Goal: Task Accomplishment & Management: Complete application form

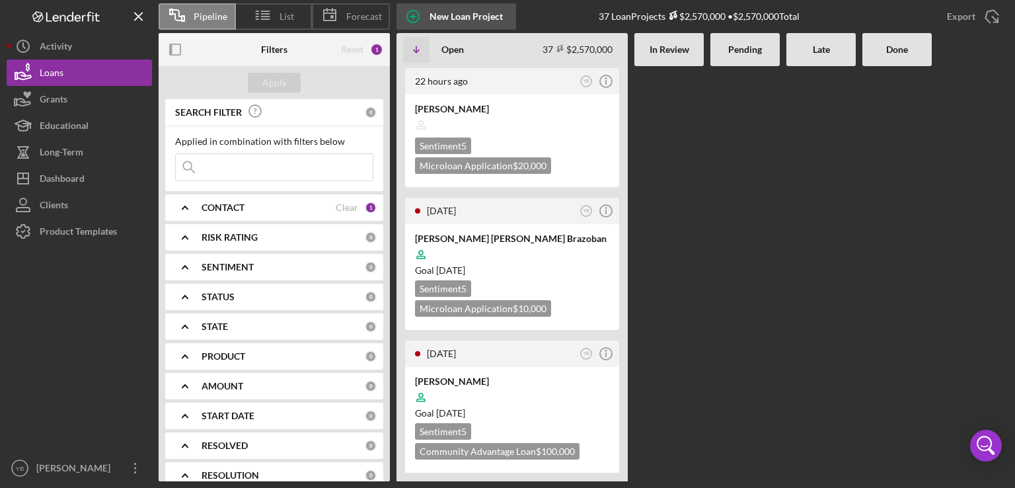
click at [468, 19] on div "New Loan Project" at bounding box center [466, 16] width 73 height 26
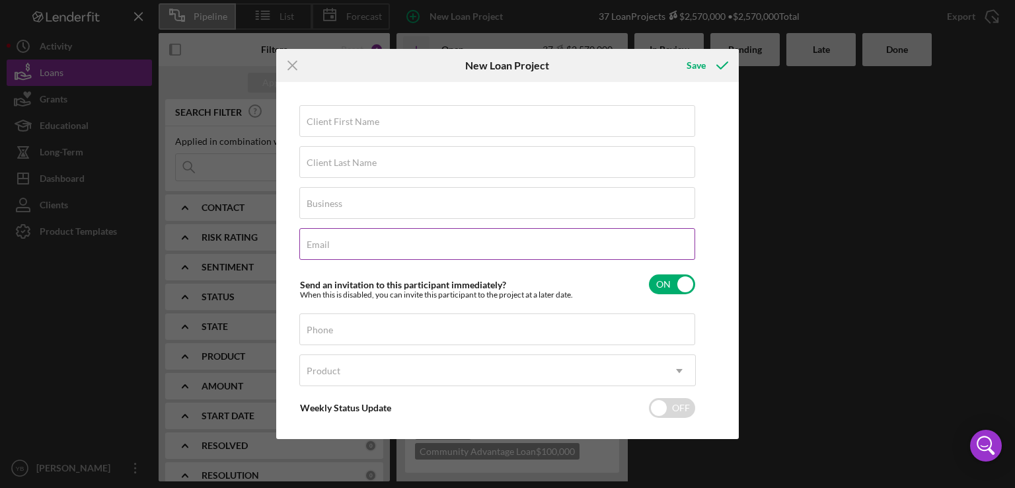
click at [328, 241] on label "Email" at bounding box center [318, 244] width 23 height 11
click at [328, 241] on input "Email" at bounding box center [497, 244] width 396 height 32
paste input "Juanitamaria1726@icloud.com"
type input "Juanitamaria1726@icloud.com"
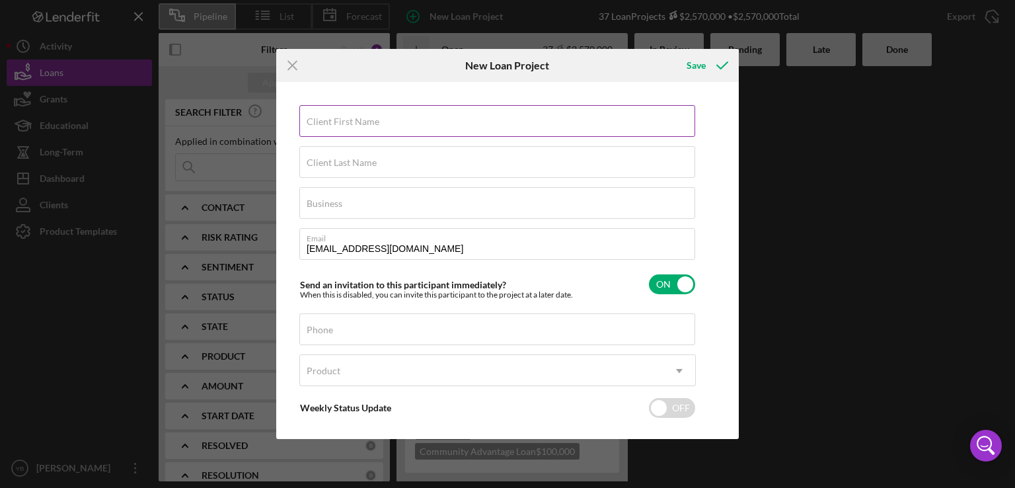
click at [356, 120] on label "Client First Name" at bounding box center [343, 121] width 73 height 11
click at [356, 120] on input "Client First Name" at bounding box center [497, 121] width 396 height 32
paste input "Juanita Maria Abreu"
type input "Juanita Maria Abreu"
click at [344, 166] on label "Client Last Name" at bounding box center [342, 162] width 70 height 11
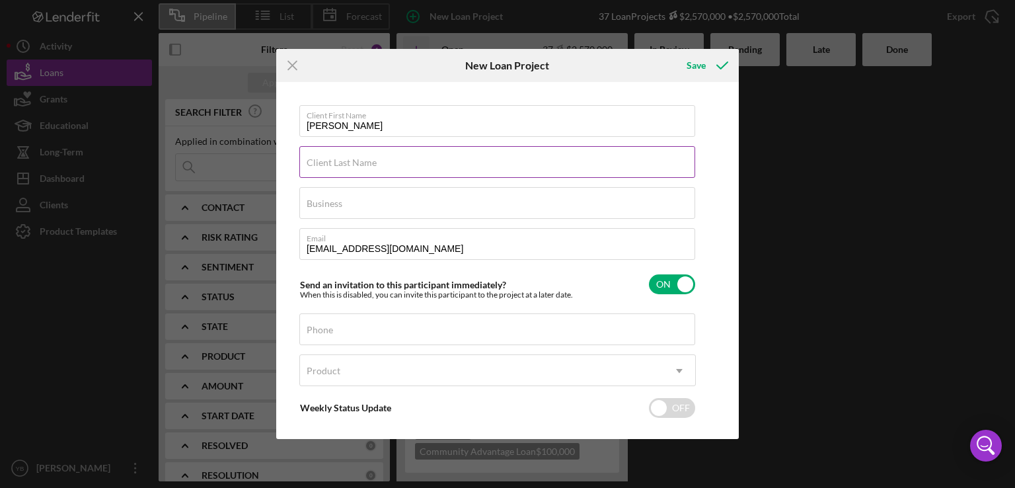
click at [344, 166] on input "Client Last Name" at bounding box center [497, 162] width 396 height 32
paste input "Juanita Maria Abreu"
type input "[PERSON_NAME]"
click at [393, 118] on label "Client First Name" at bounding box center [501, 113] width 389 height 15
click at [393, 118] on input "Juanita Maria Abreu" at bounding box center [497, 121] width 396 height 32
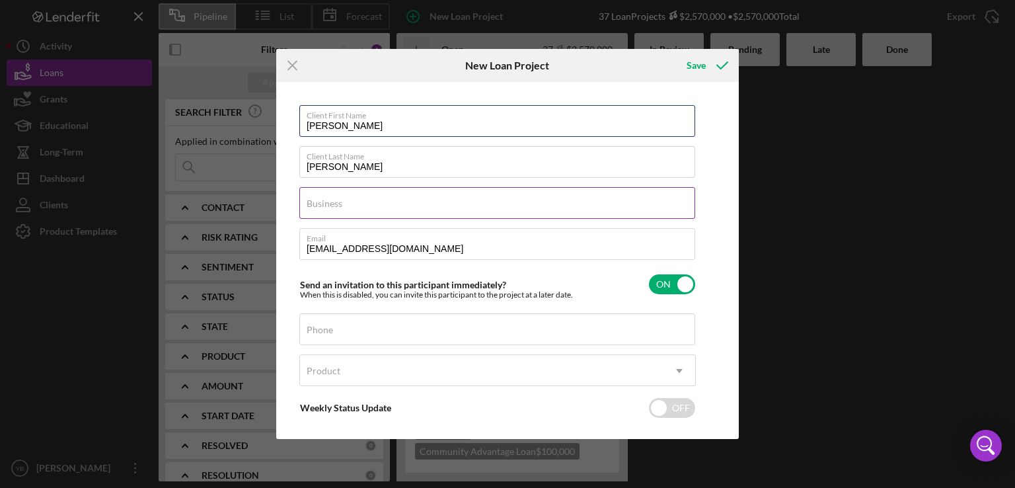
type input "[PERSON_NAME]"
click at [372, 205] on input "Business" at bounding box center [497, 203] width 396 height 32
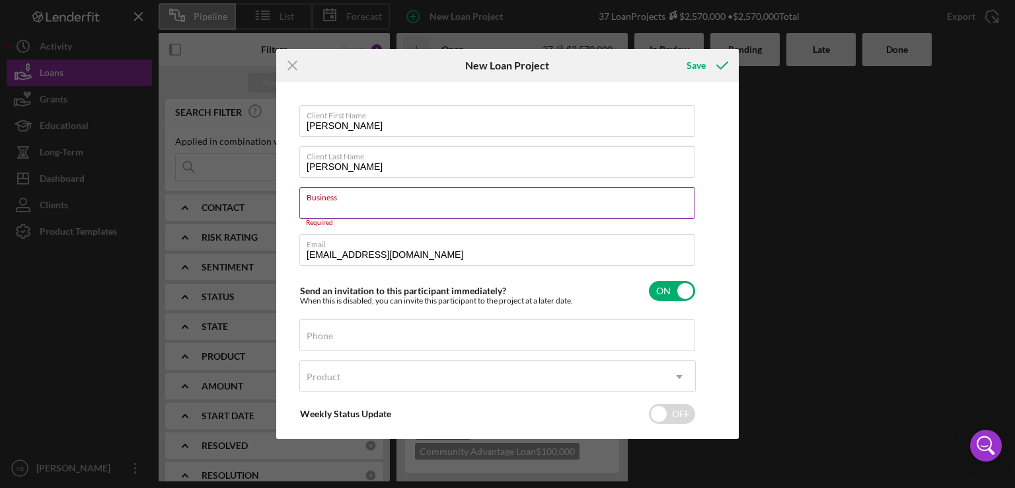
click at [363, 203] on input "Business" at bounding box center [497, 203] width 396 height 32
paste input "Amores Beauty Salon"
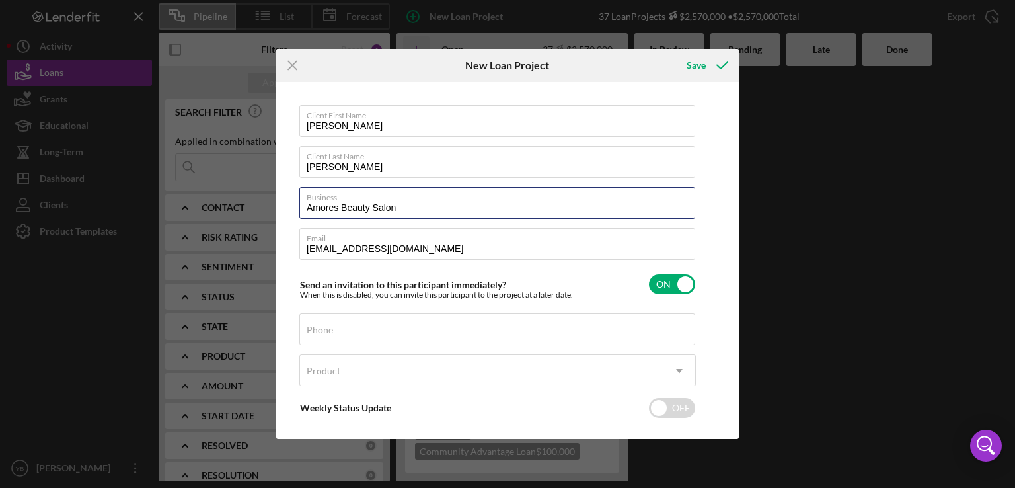
type input "Amores Beauty Salon"
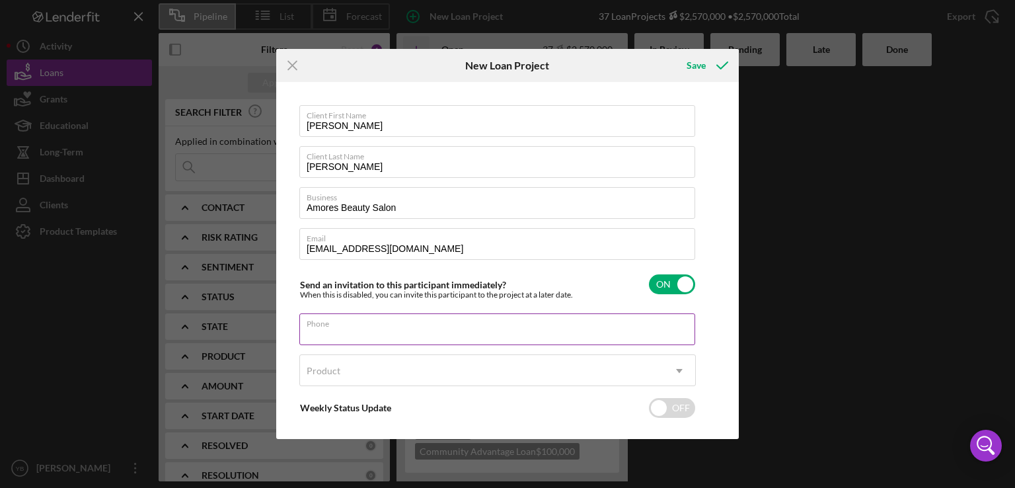
click at [379, 331] on input "Phone" at bounding box center [497, 329] width 396 height 32
paste input "(917) 521-2137"
type input "(917) 521-2137"
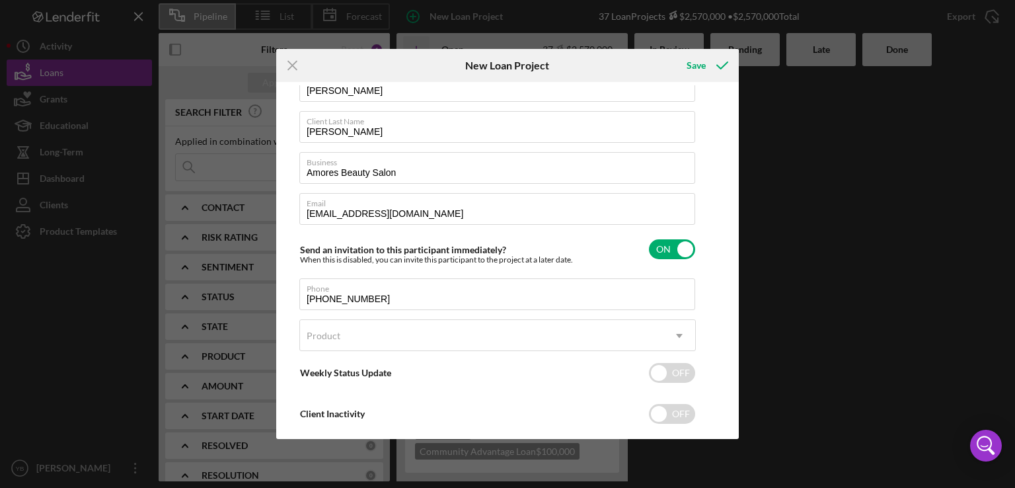
scroll to position [37, 0]
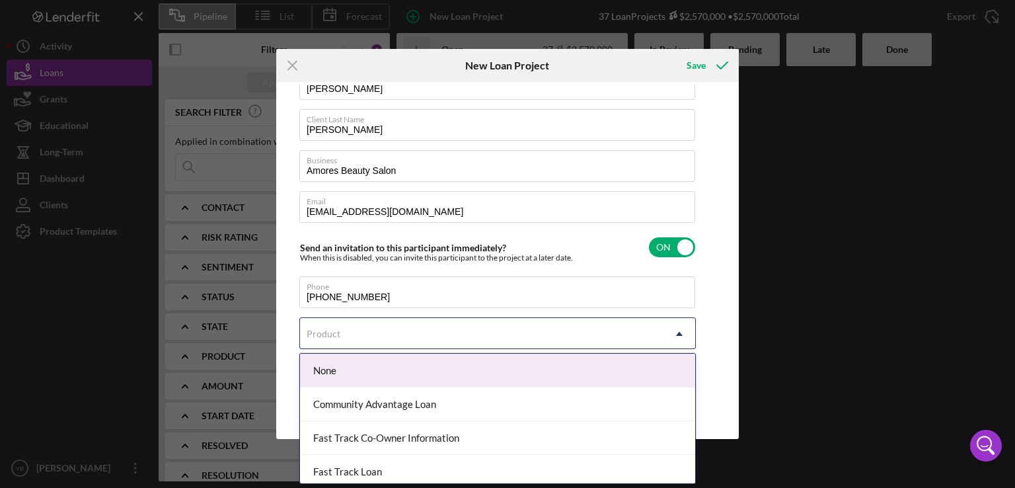
click at [674, 334] on icon "Icon/Dropdown Arrow" at bounding box center [680, 334] width 32 height 32
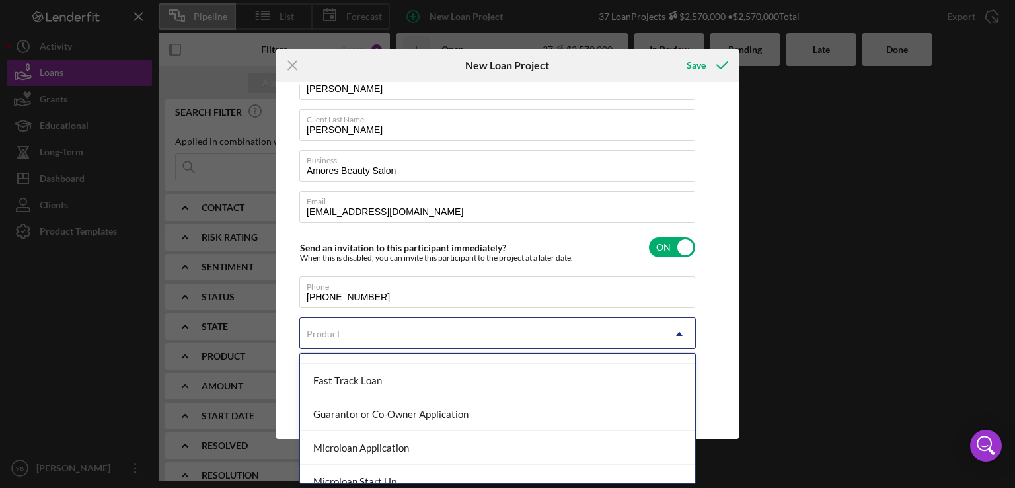
scroll to position [94, 0]
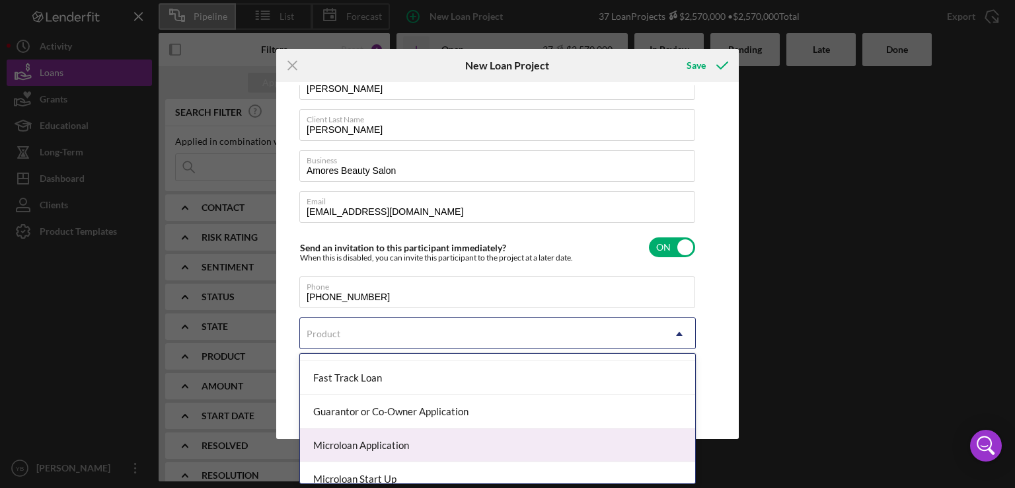
click at [448, 450] on div "Microloan Application" at bounding box center [497, 445] width 395 height 34
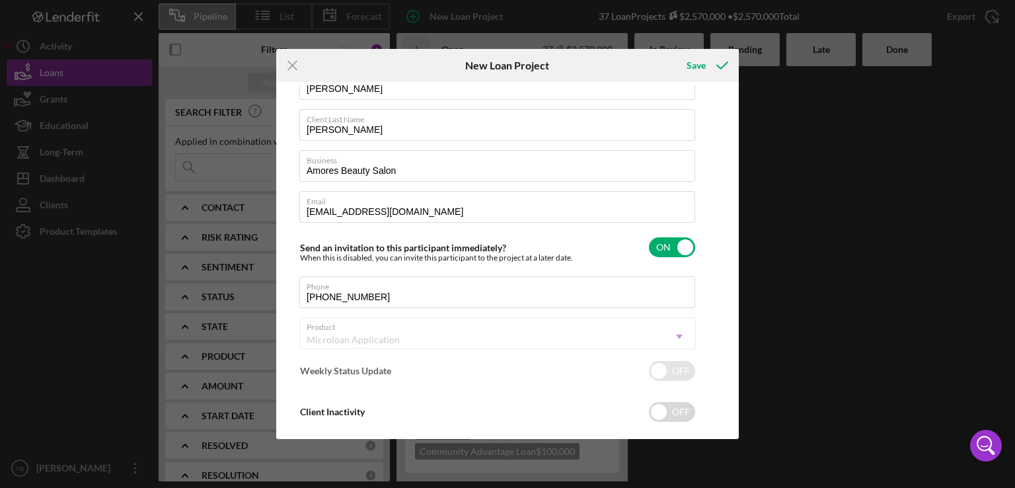
checkbox input "true"
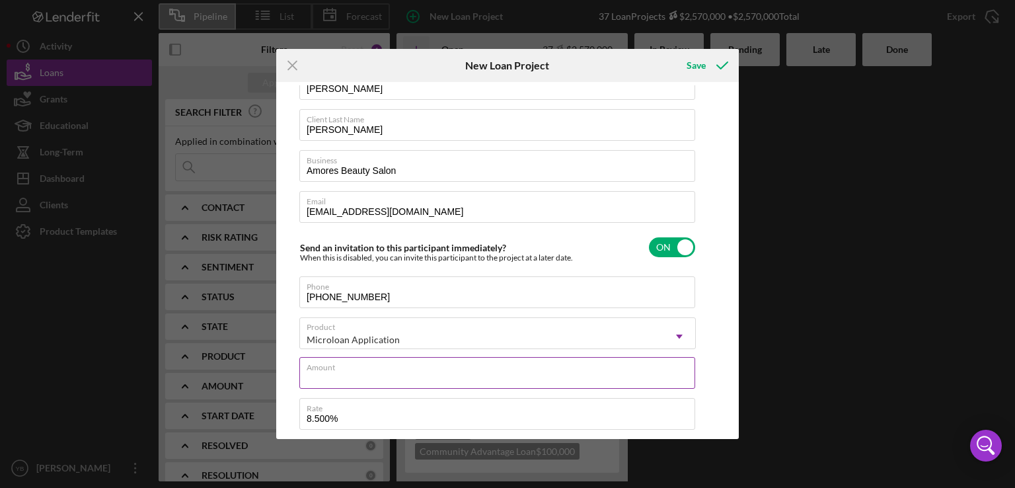
click at [339, 370] on div "Amount" at bounding box center [497, 373] width 397 height 33
type input "$2"
type textarea "Here's a snapshot of information that has been fully approved, as well as the i…"
type input "$20"
type textarea "Here's a snapshot of information that has been fully approved, as well as the i…"
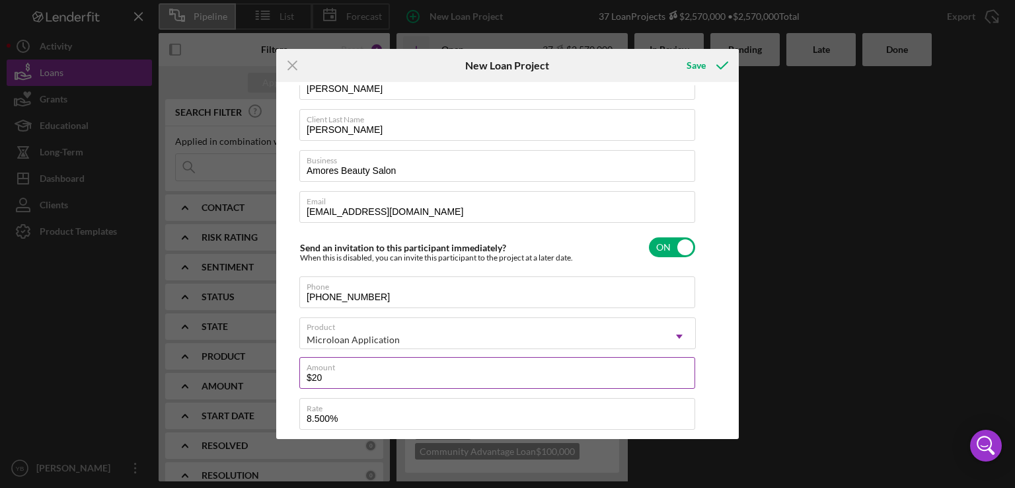
type input "$200"
type textarea "Here's a snapshot of information that has been fully approved, as well as the i…"
type input "$2,000"
type textarea "Here's a snapshot of information that has been fully approved, as well as the i…"
type input "$20,000"
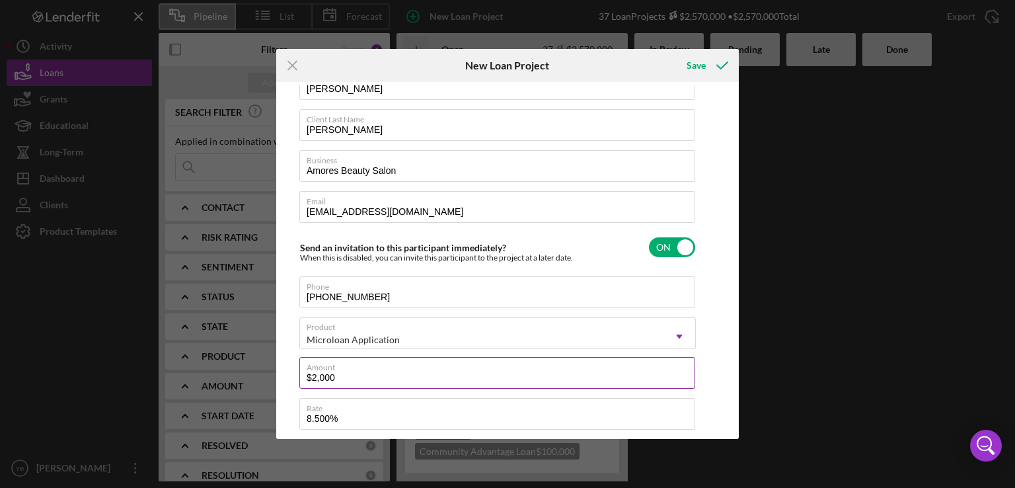
type textarea "Here's a snapshot of information that has been fully approved, as well as the i…"
type input "$20,000"
click at [574, 366] on label "Amount" at bounding box center [501, 365] width 389 height 15
click at [574, 366] on input "$20,000" at bounding box center [497, 373] width 396 height 32
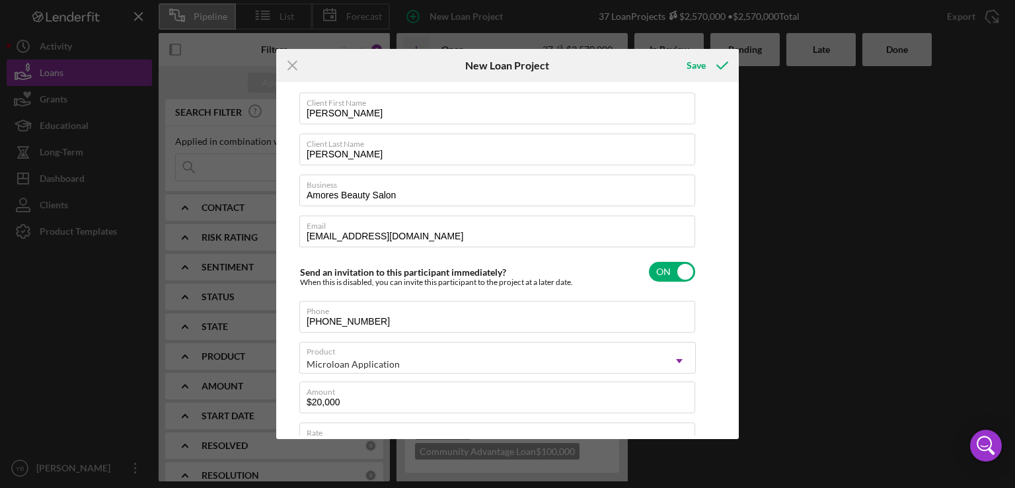
scroll to position [0, 0]
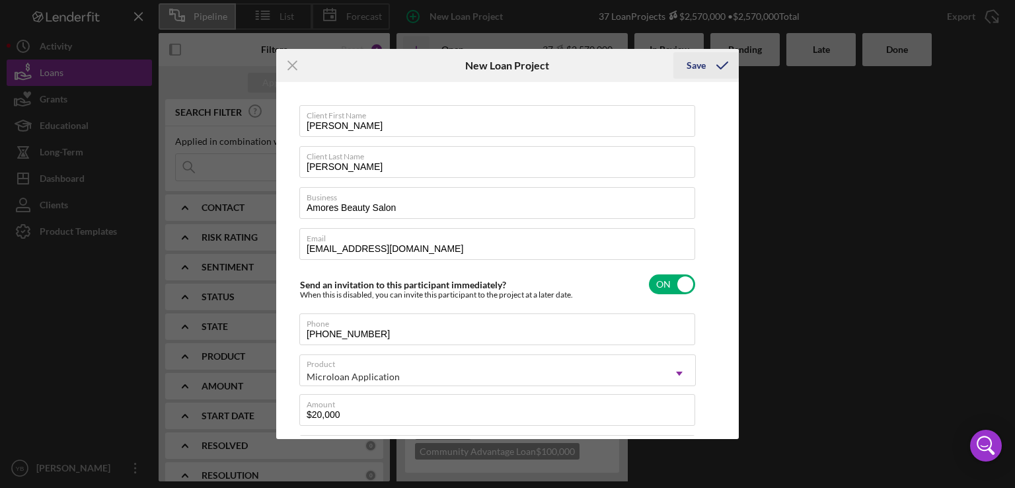
click at [710, 65] on icon "submit" at bounding box center [722, 65] width 33 height 33
type textarea "Here's a snapshot of information that has been fully approved, as well as the i…"
checkbox input "false"
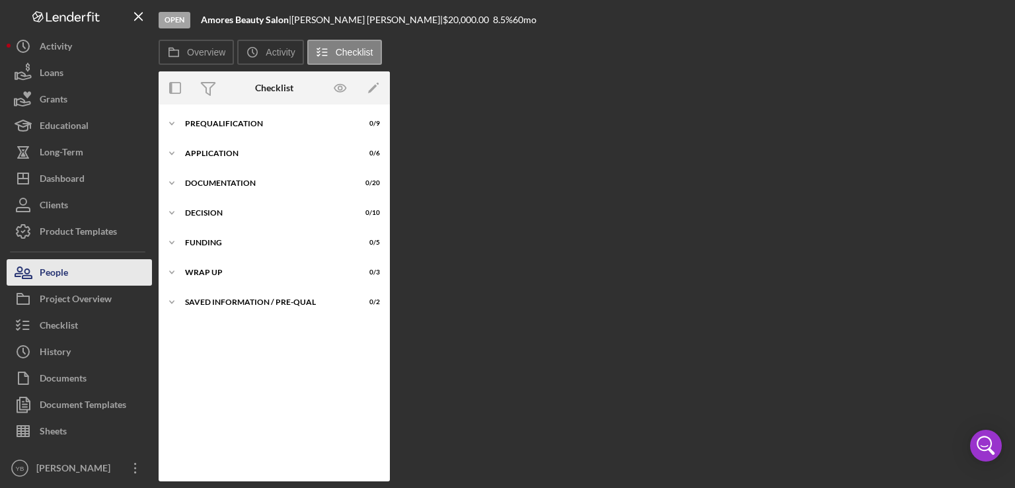
click at [77, 283] on button "People" at bounding box center [79, 272] width 145 height 26
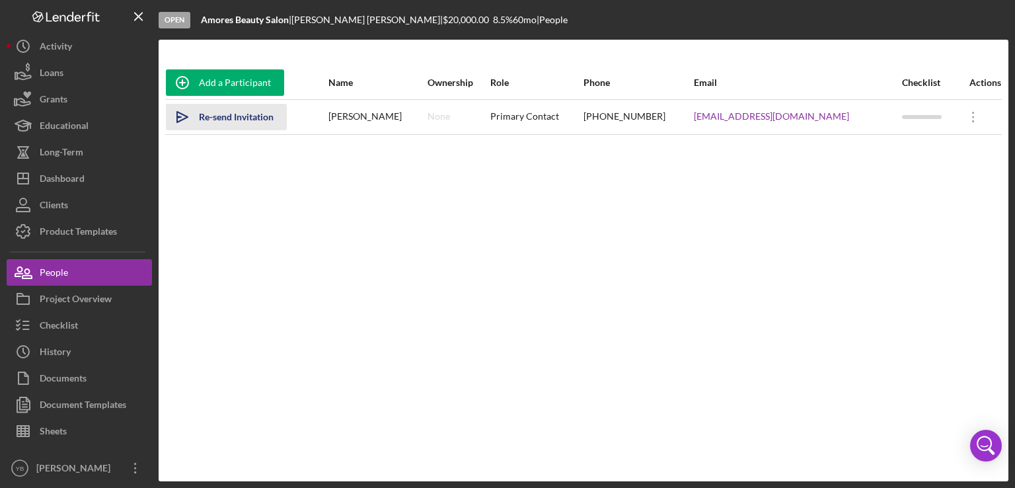
click at [240, 110] on div "Re-send Invitation" at bounding box center [236, 117] width 75 height 26
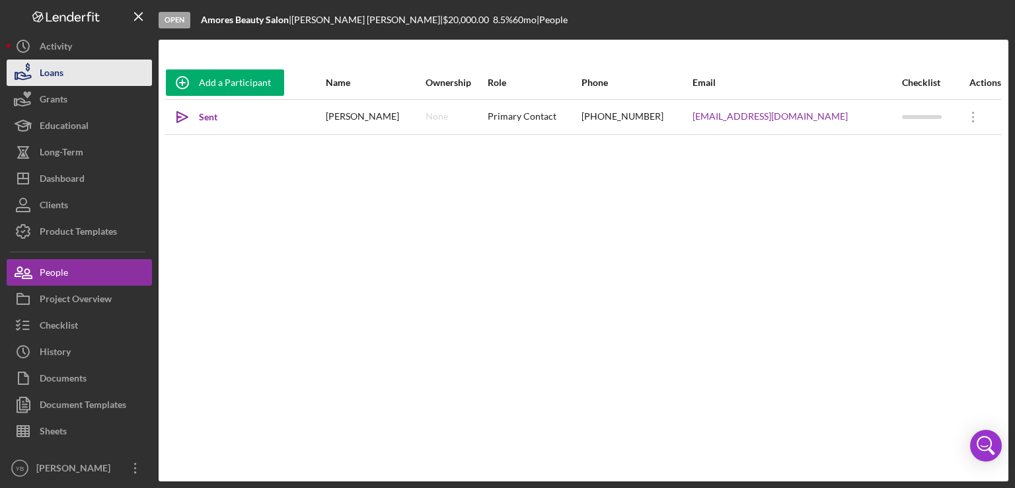
click at [69, 78] on button "Loans" at bounding box center [79, 72] width 145 height 26
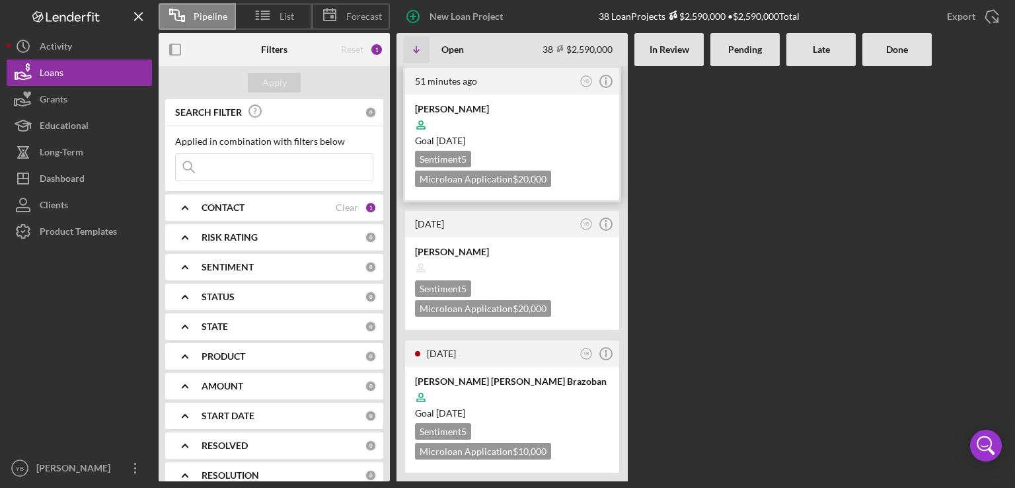
click at [524, 122] on div at bounding box center [512, 124] width 194 height 25
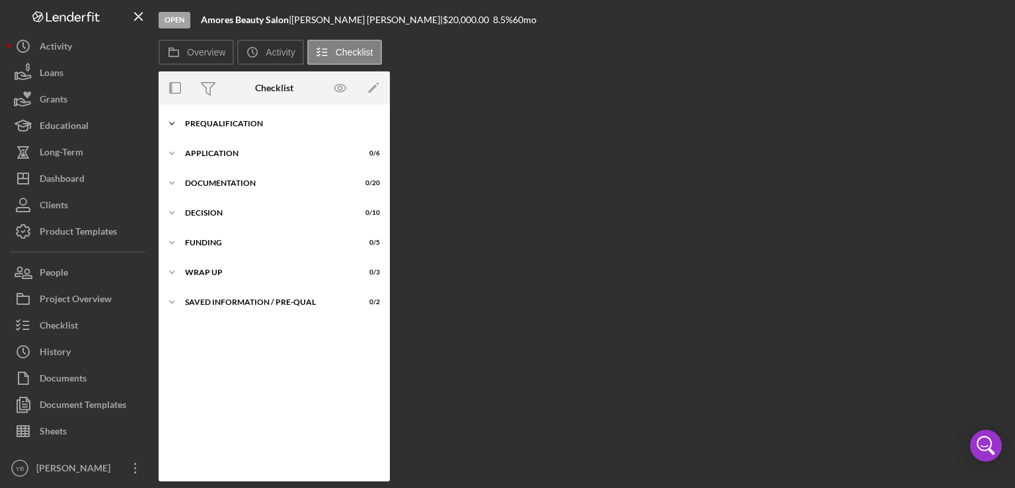
click at [235, 127] on div "Prequalification" at bounding box center [279, 124] width 188 height 8
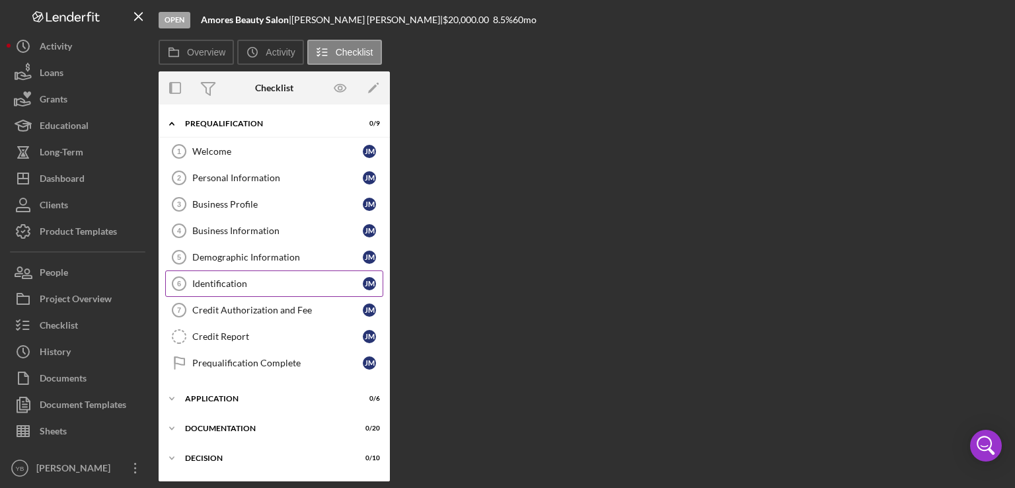
click at [224, 284] on div "Identification" at bounding box center [277, 283] width 171 height 11
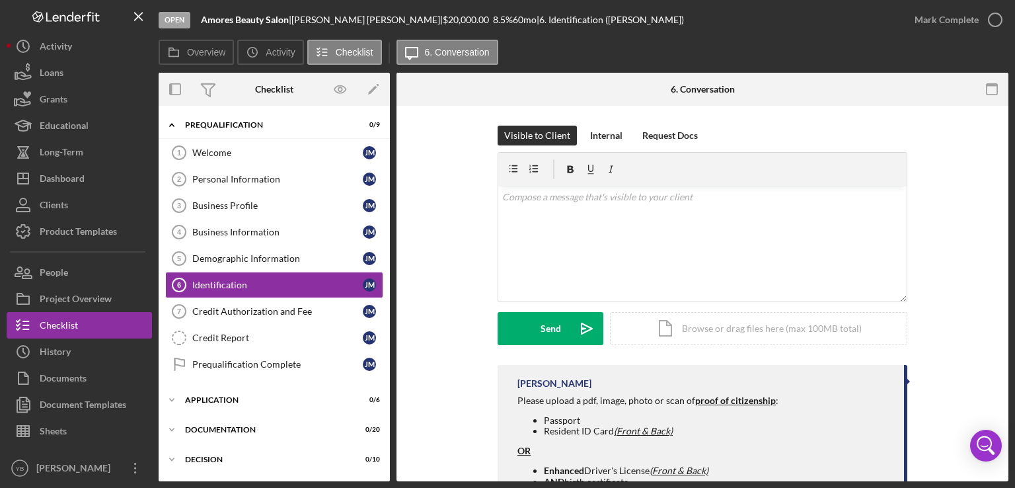
click at [965, 354] on div "Visible to Client Internal Request Docs v Color teal Color pink Remove color Ad…" at bounding box center [702, 245] width 572 height 239
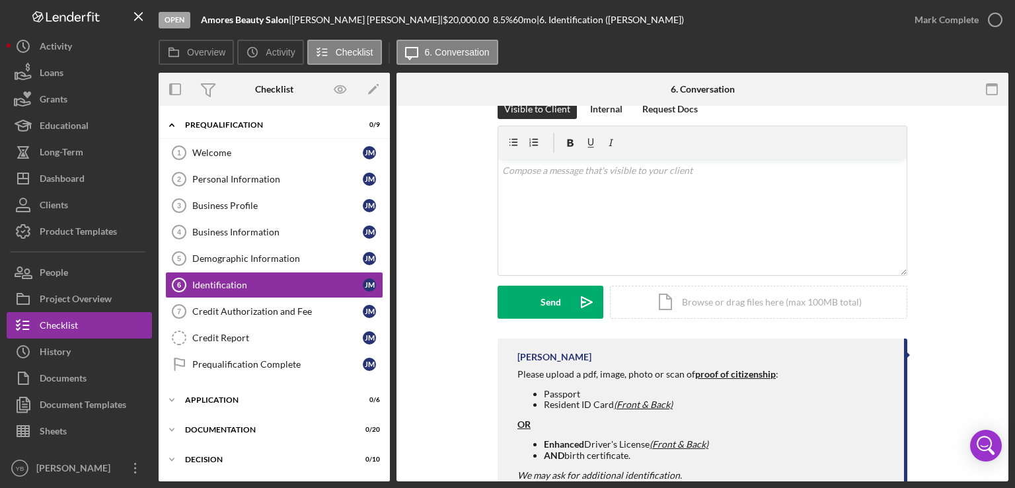
scroll to position [68, 0]
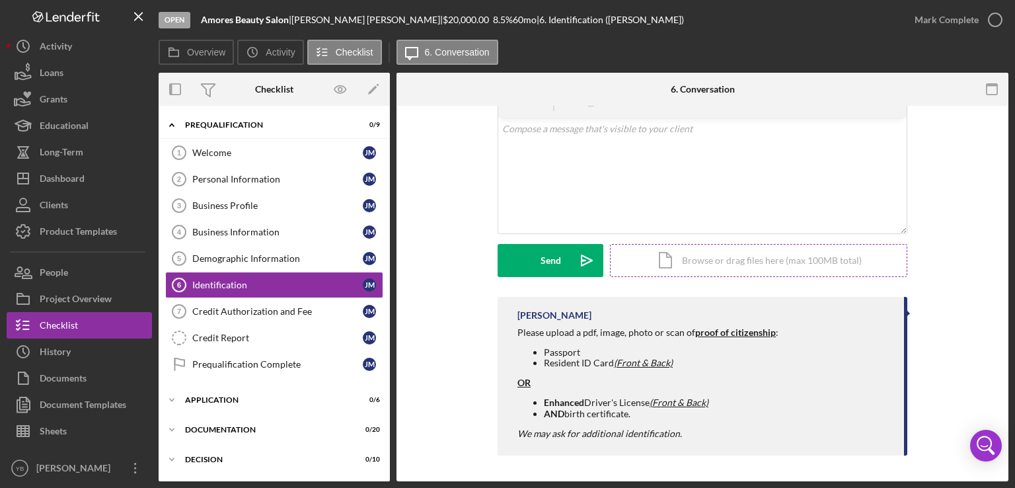
click at [780, 265] on div "Icon/Document Browse or drag files here (max 100MB total) Tap to choose files o…" at bounding box center [758, 260] width 297 height 33
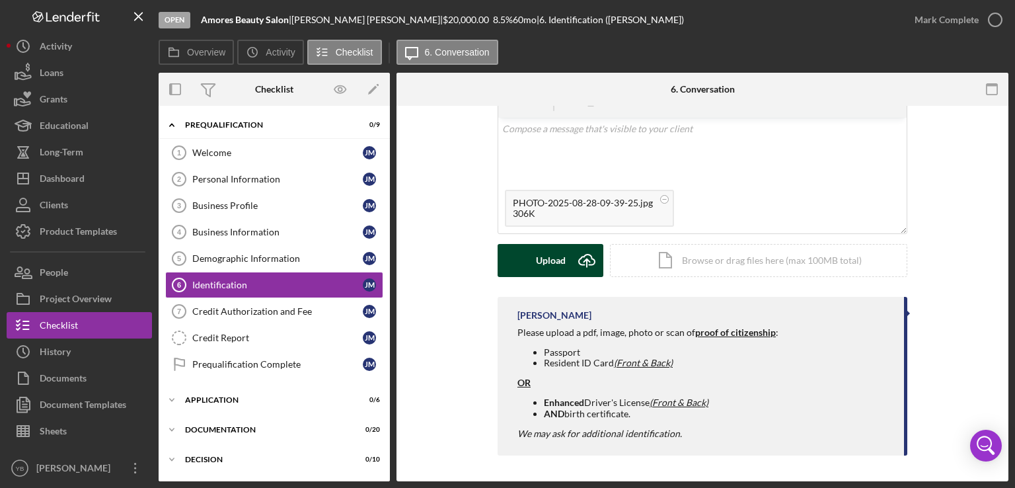
click at [547, 259] on div "Upload" at bounding box center [551, 260] width 30 height 33
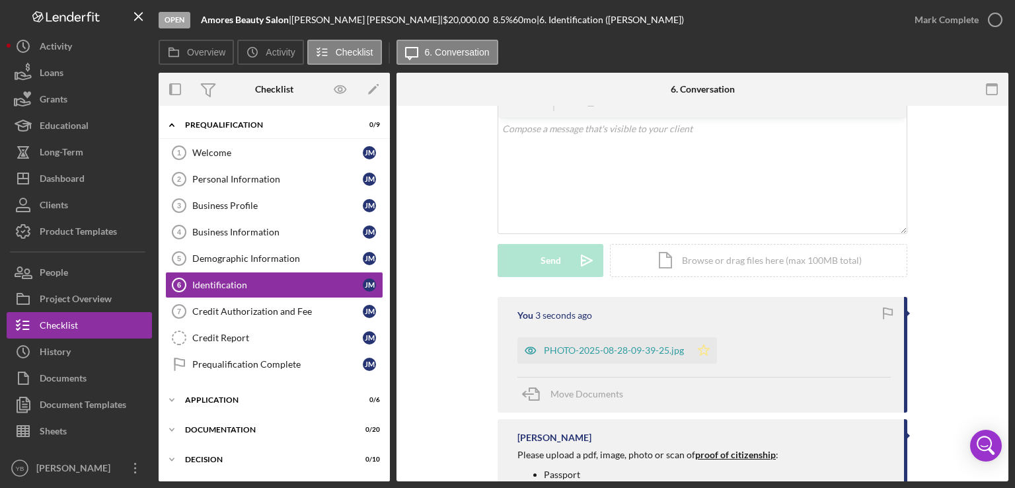
click at [706, 352] on icon "Icon/Star" at bounding box center [704, 350] width 26 height 26
click at [986, 15] on icon "button" at bounding box center [995, 19] width 33 height 33
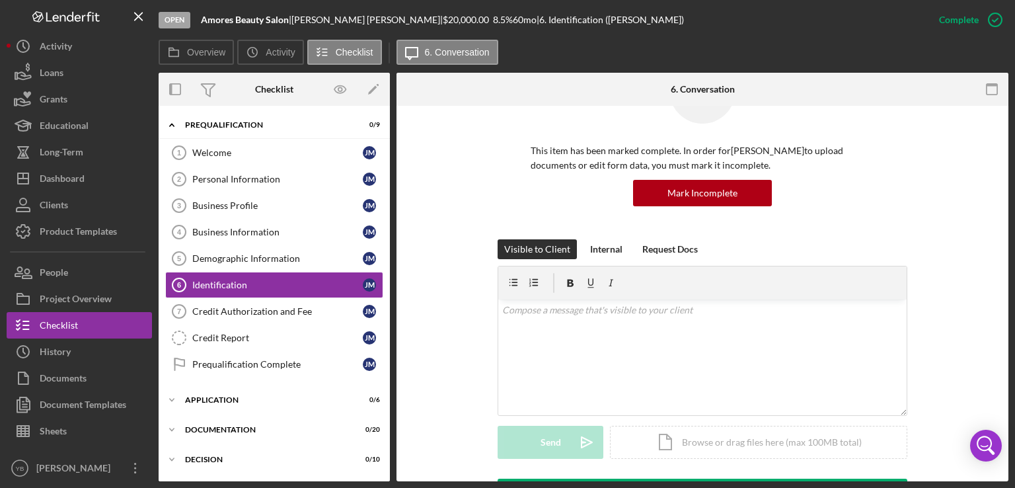
scroll to position [249, 0]
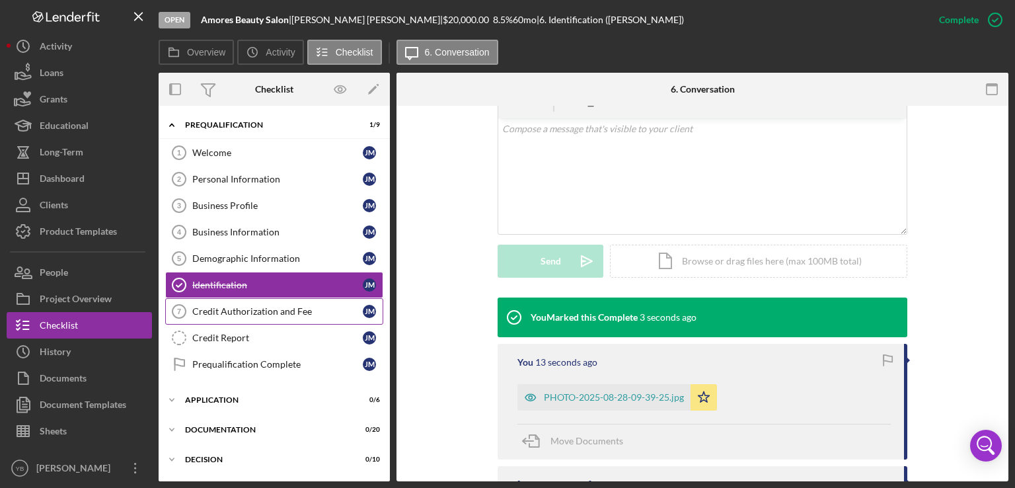
click at [239, 307] on div "Credit Authorization and Fee" at bounding box center [277, 311] width 171 height 11
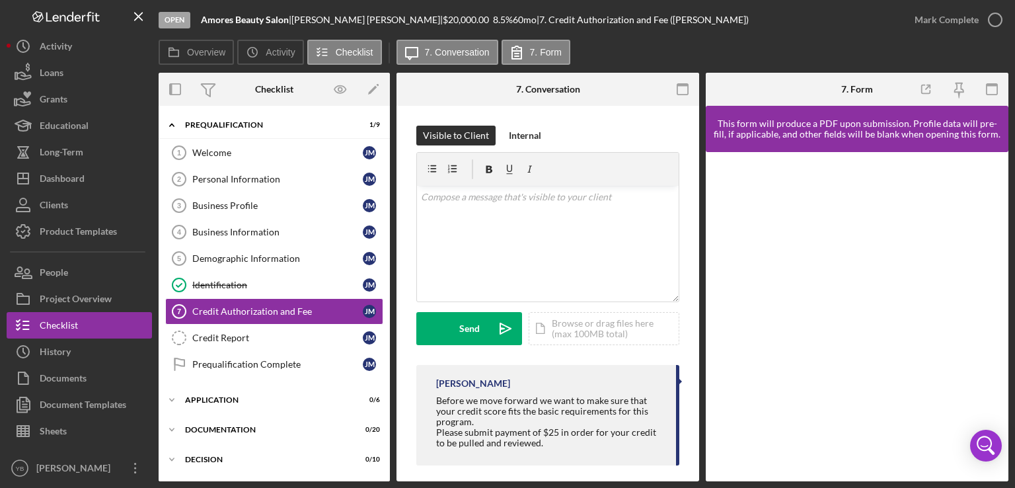
drag, startPoint x: 391, startPoint y: 407, endPoint x: 387, endPoint y: 389, distance: 18.3
click at [387, 389] on div "Overview Internal Workflow Stage Open Icon/Dropdown Arrow Archive (can unarchiv…" at bounding box center [584, 277] width 850 height 409
drag, startPoint x: 299, startPoint y: 19, endPoint x: 381, endPoint y: 23, distance: 82.1
click at [381, 23] on div "Juanita Maria Abreu |" at bounding box center [367, 20] width 151 height 11
copy div "Juanita Maria Abreu"
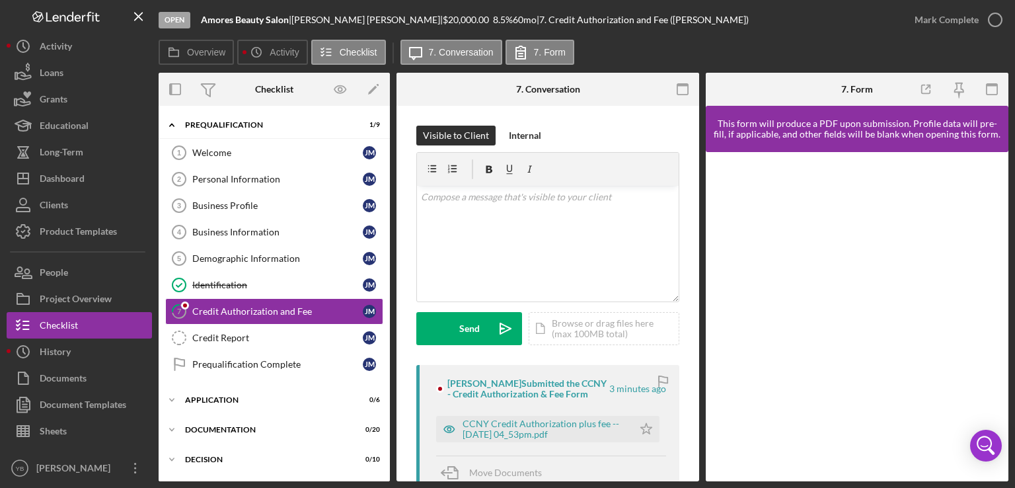
scroll to position [16, 0]
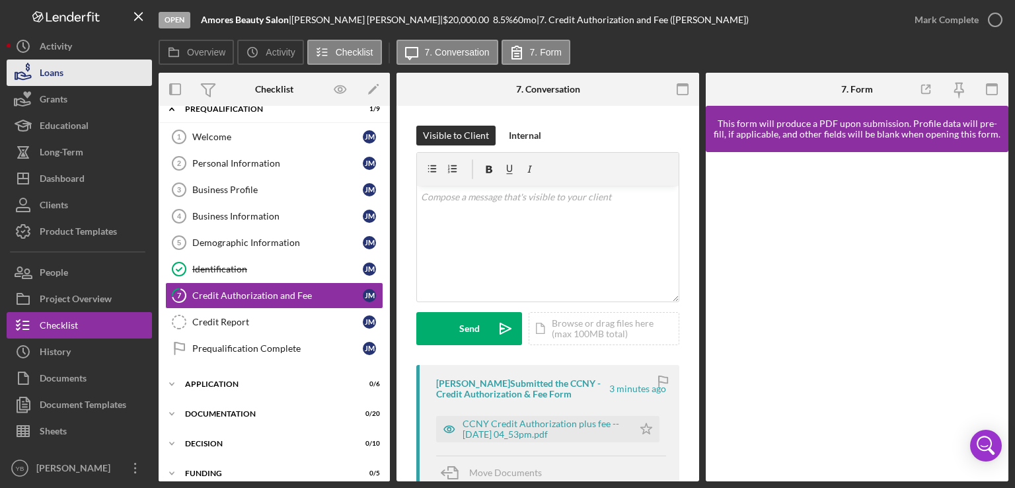
click at [88, 77] on button "Loans" at bounding box center [79, 72] width 145 height 26
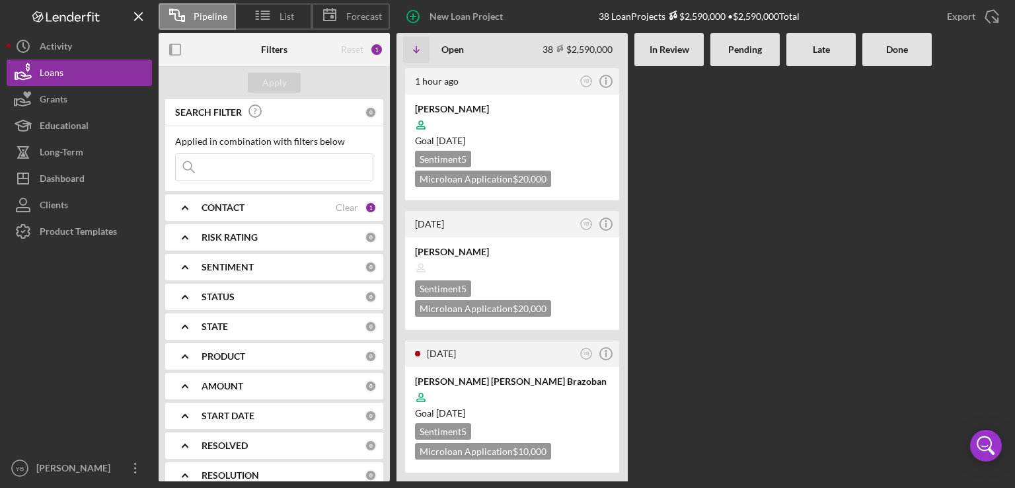
click at [701, 215] on Review at bounding box center [669, 273] width 69 height 415
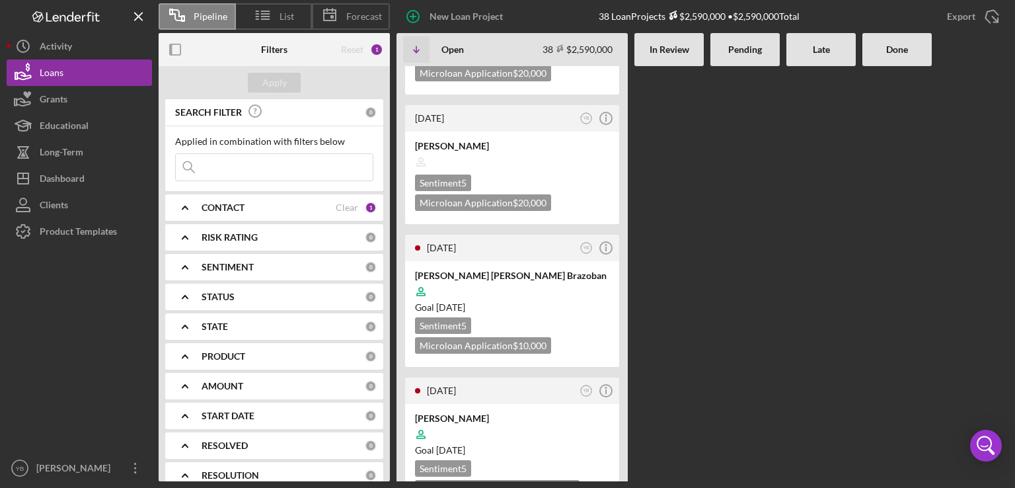
scroll to position [79, 0]
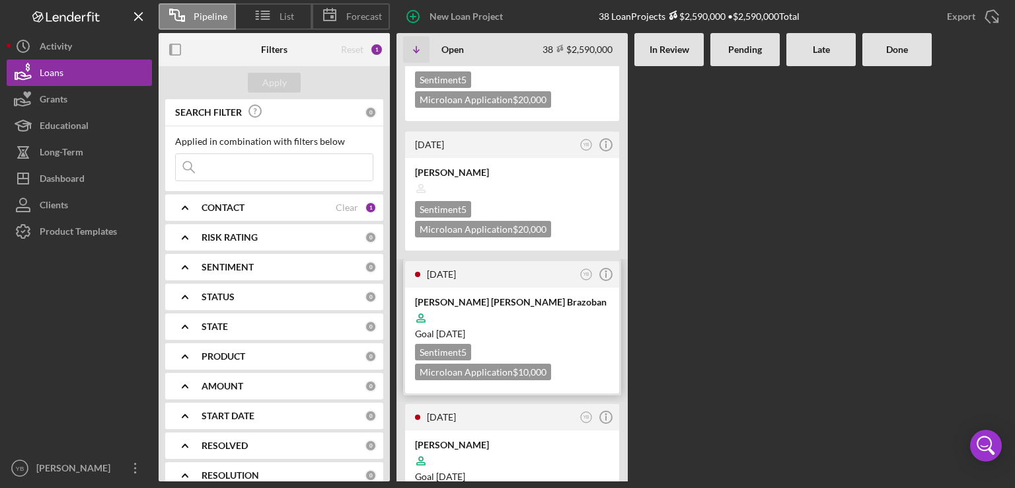
click at [564, 344] on div "Sentiment 5 Microloan Application $10,000" at bounding box center [512, 362] width 194 height 36
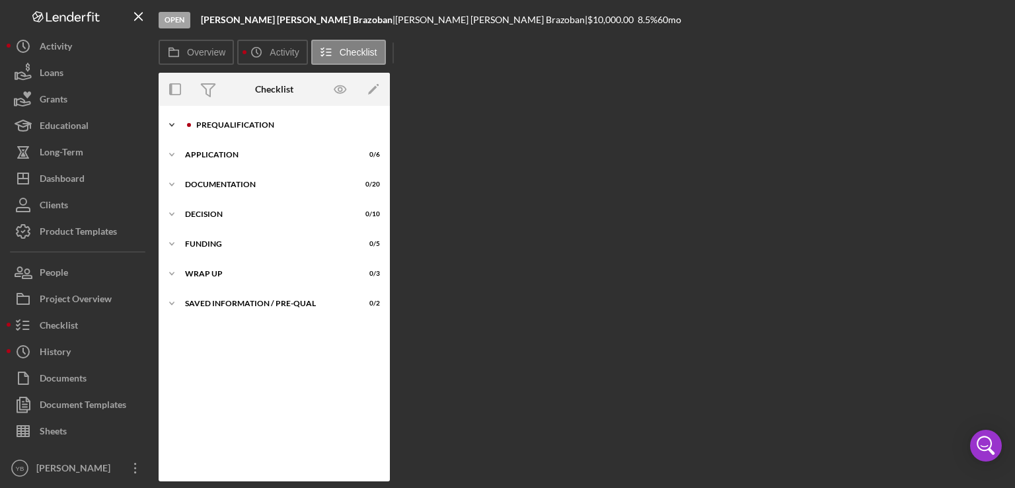
click at [243, 121] on div "Prequalification" at bounding box center [284, 125] width 177 height 8
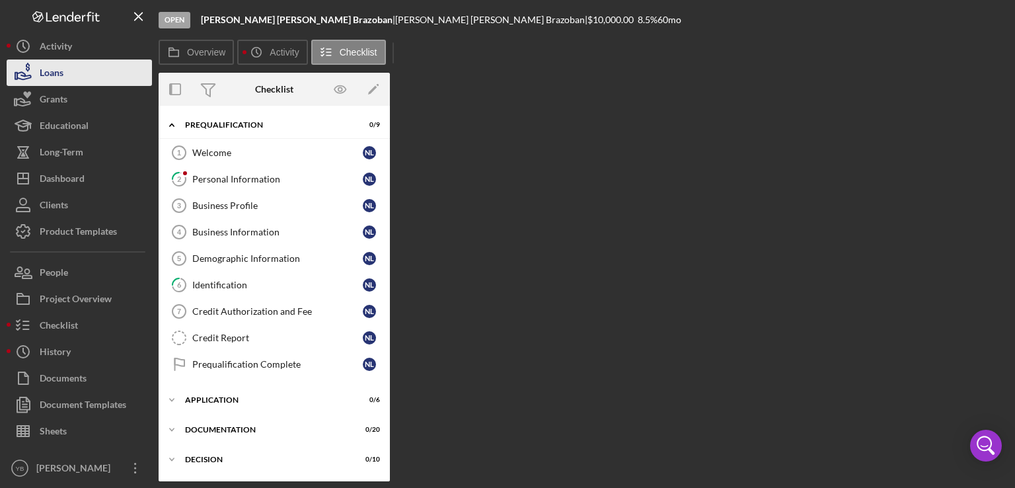
click at [78, 77] on button "Loans" at bounding box center [79, 72] width 145 height 26
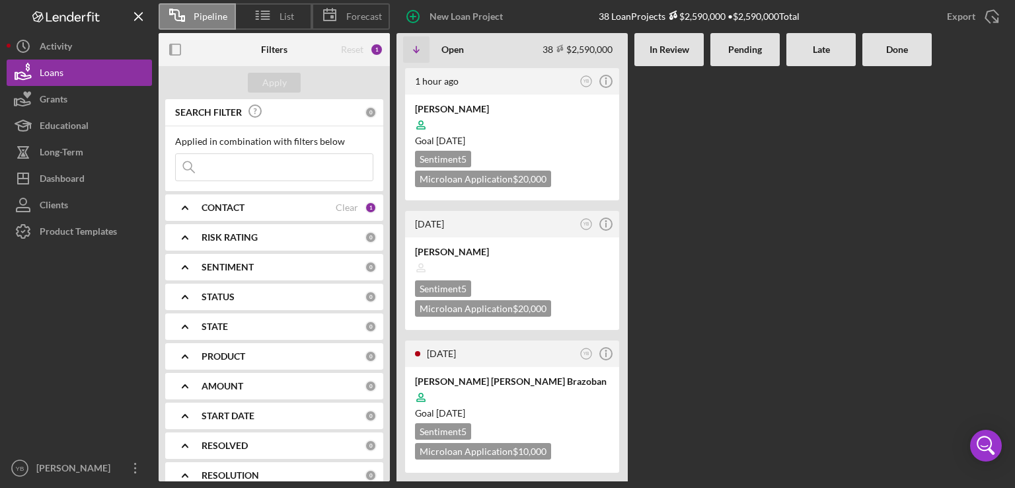
click at [822, 315] on div at bounding box center [821, 273] width 69 height 415
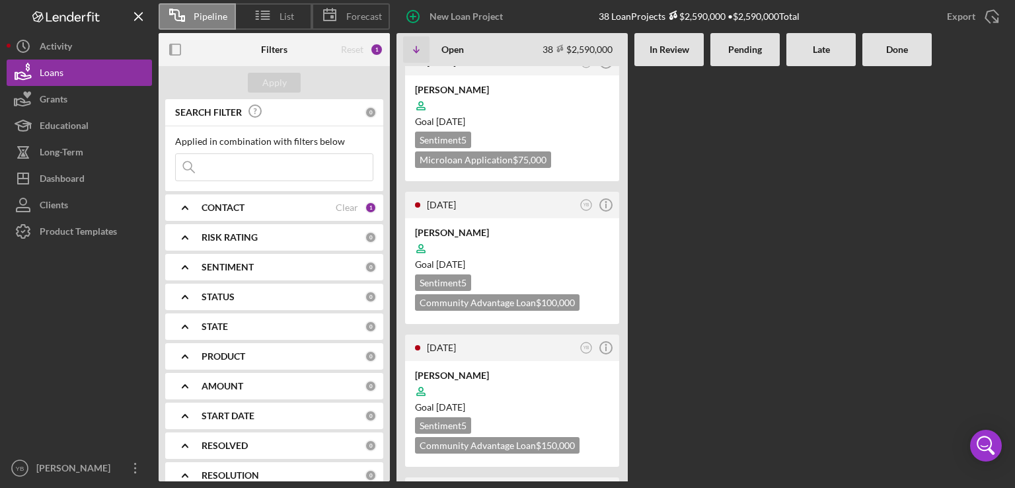
scroll to position [1428, 0]
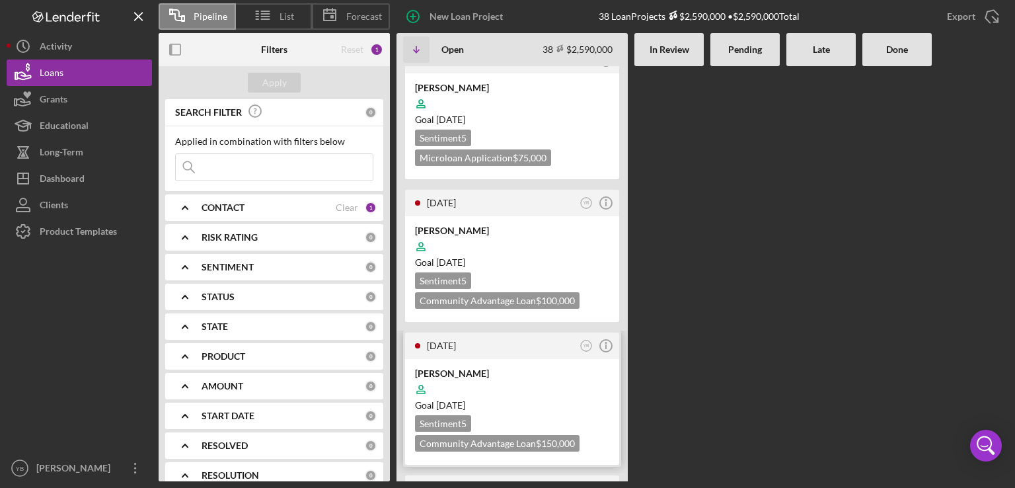
click at [595, 377] on div at bounding box center [512, 389] width 194 height 25
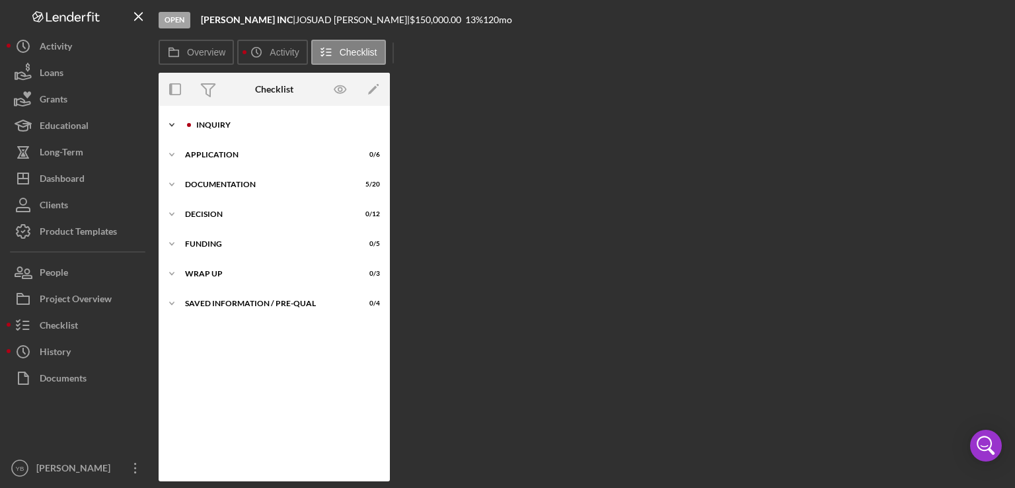
click at [217, 126] on div "Inquiry" at bounding box center [284, 125] width 177 height 8
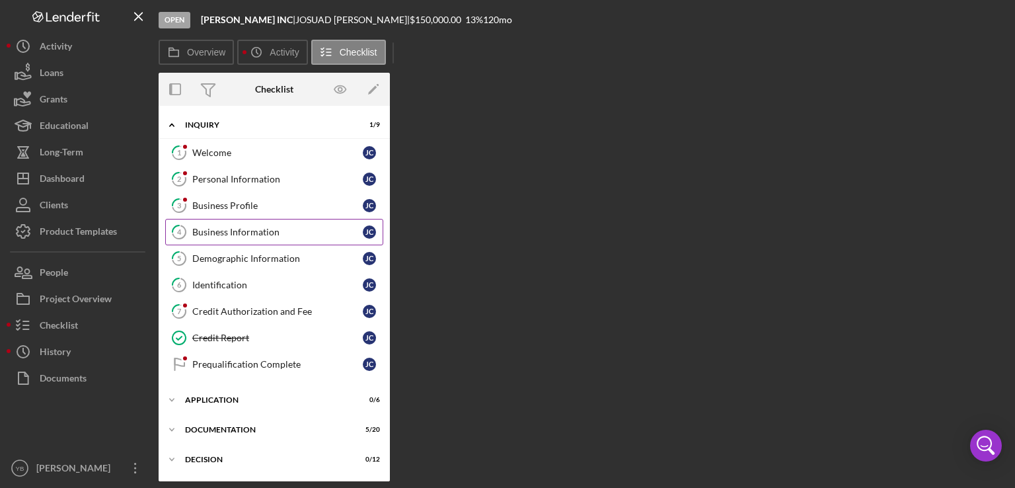
click at [251, 233] on div "Business Information" at bounding box center [277, 232] width 171 height 11
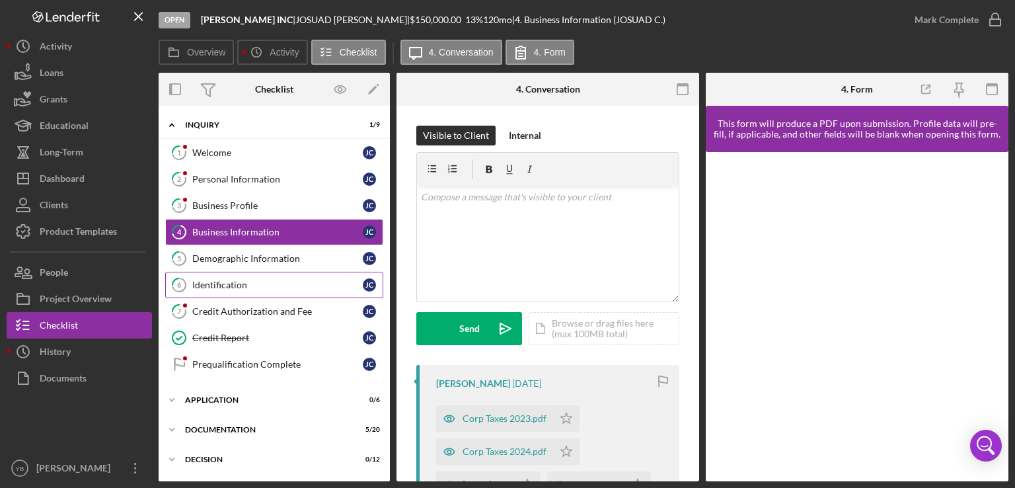
click at [235, 282] on div "Identification" at bounding box center [277, 285] width 171 height 11
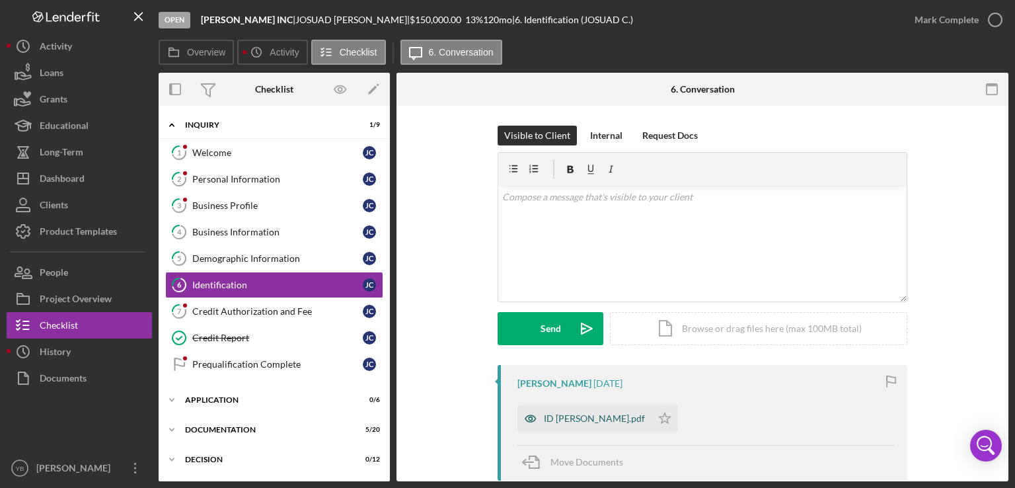
click at [633, 414] on div "ID [PERSON_NAME].pdf" at bounding box center [594, 418] width 101 height 11
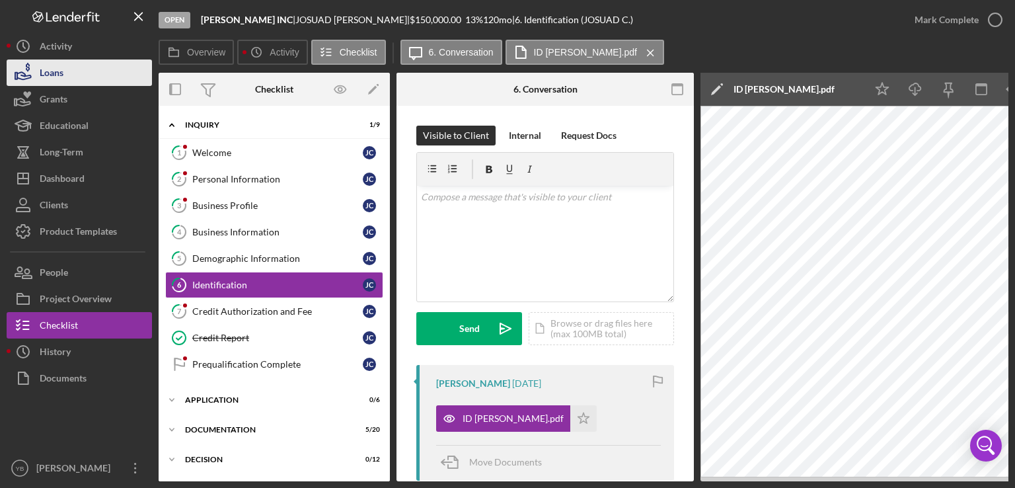
click at [82, 83] on button "Loans" at bounding box center [79, 72] width 145 height 26
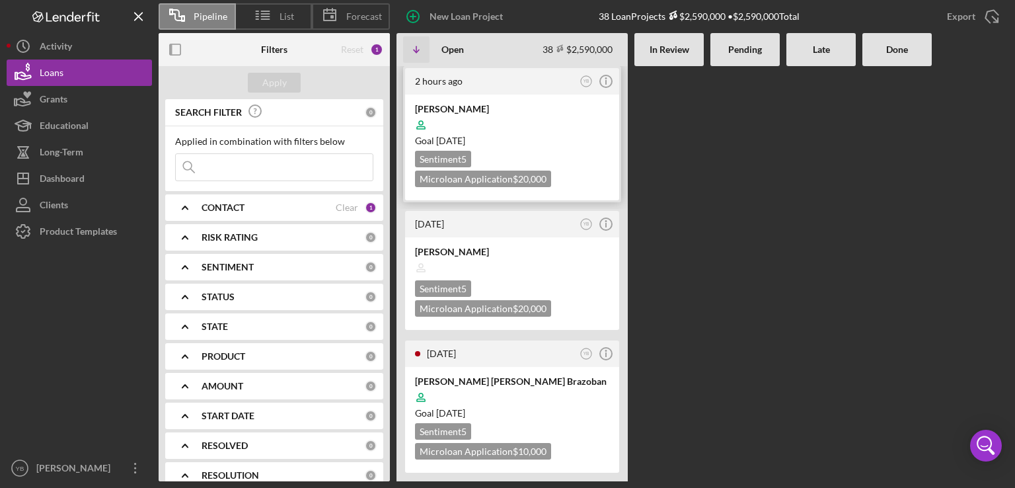
click at [533, 137] on div "Goal [DATE]" at bounding box center [512, 140] width 194 height 13
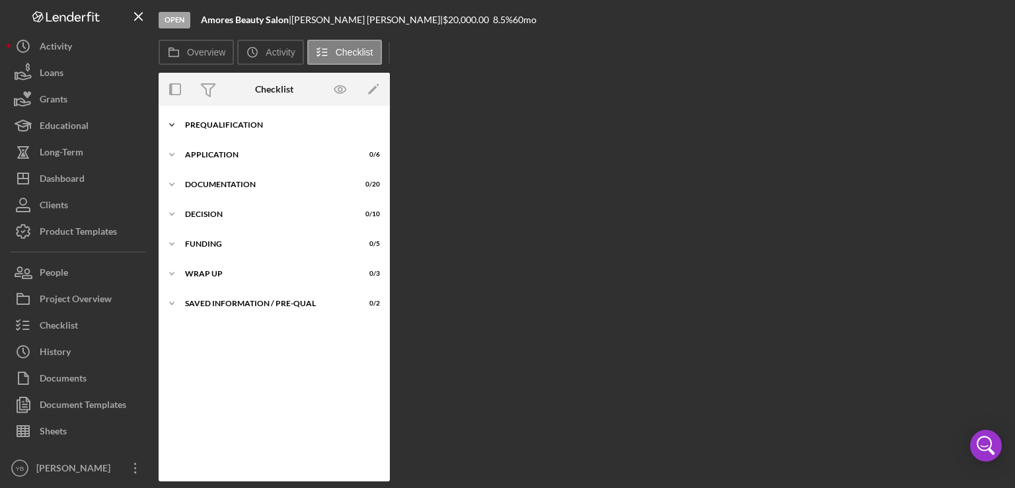
click at [229, 126] on div "Prequalification" at bounding box center [279, 125] width 188 height 8
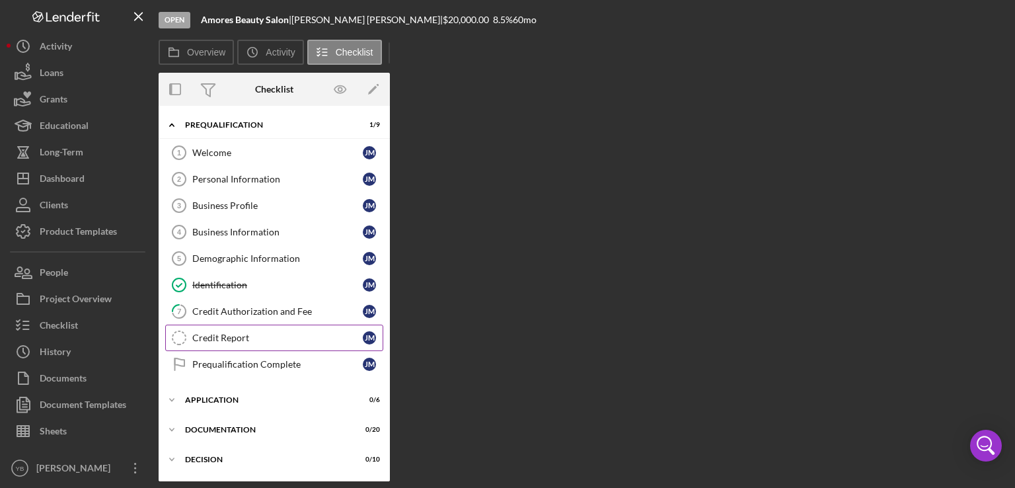
click at [221, 333] on div "Credit Report" at bounding box center [277, 337] width 171 height 11
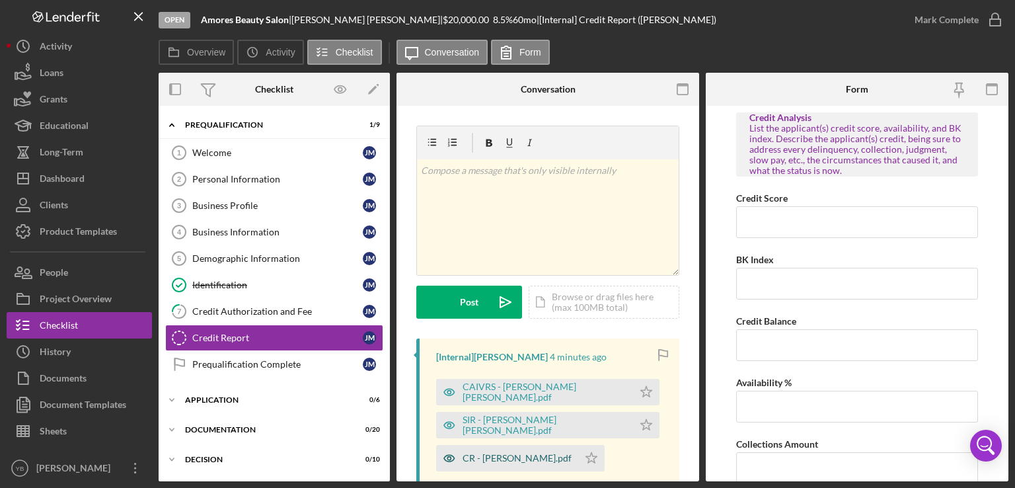
click at [508, 458] on div "CR - [PERSON_NAME].pdf" at bounding box center [517, 458] width 109 height 11
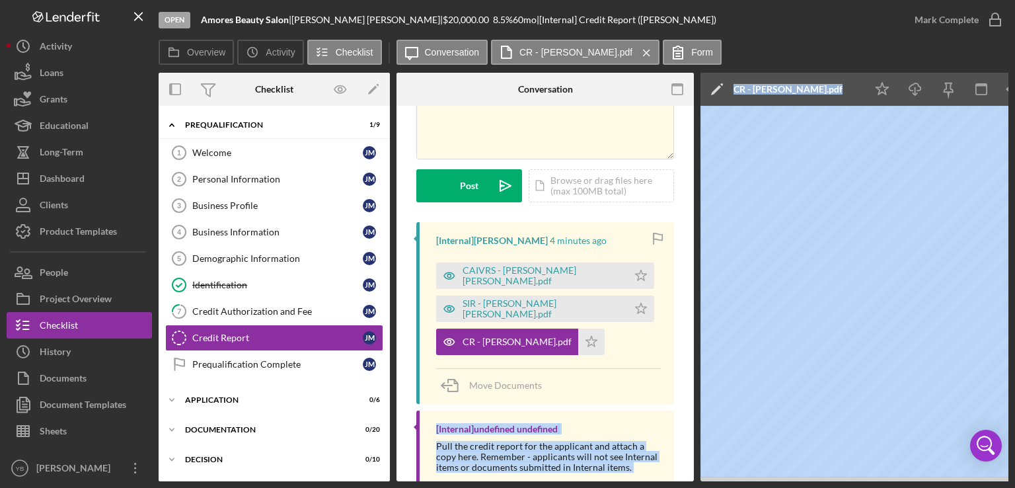
scroll to position [154, 0]
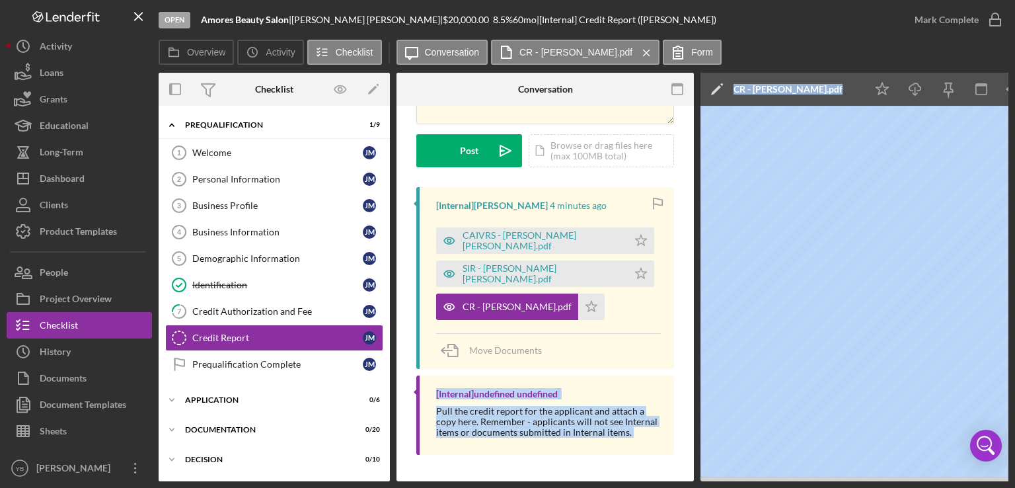
drag, startPoint x: 611, startPoint y: 481, endPoint x: 738, endPoint y: 479, distance: 126.9
click at [738, 479] on div "Open Amores Beauty Salon | [PERSON_NAME] | $20,000.00 8.5 % 60 mo | [Internal] …" at bounding box center [507, 244] width 1015 height 488
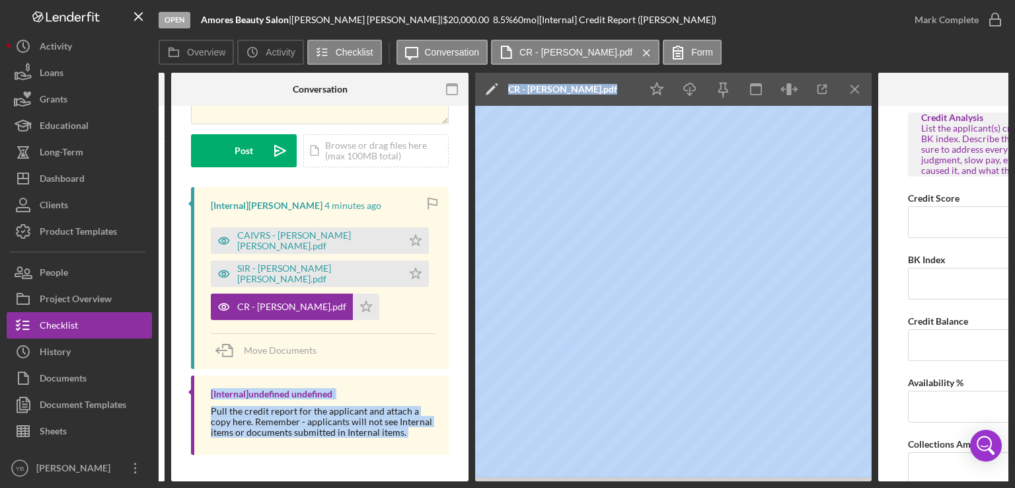
scroll to position [0, 229]
